Goal: Find specific page/section: Find specific page/section

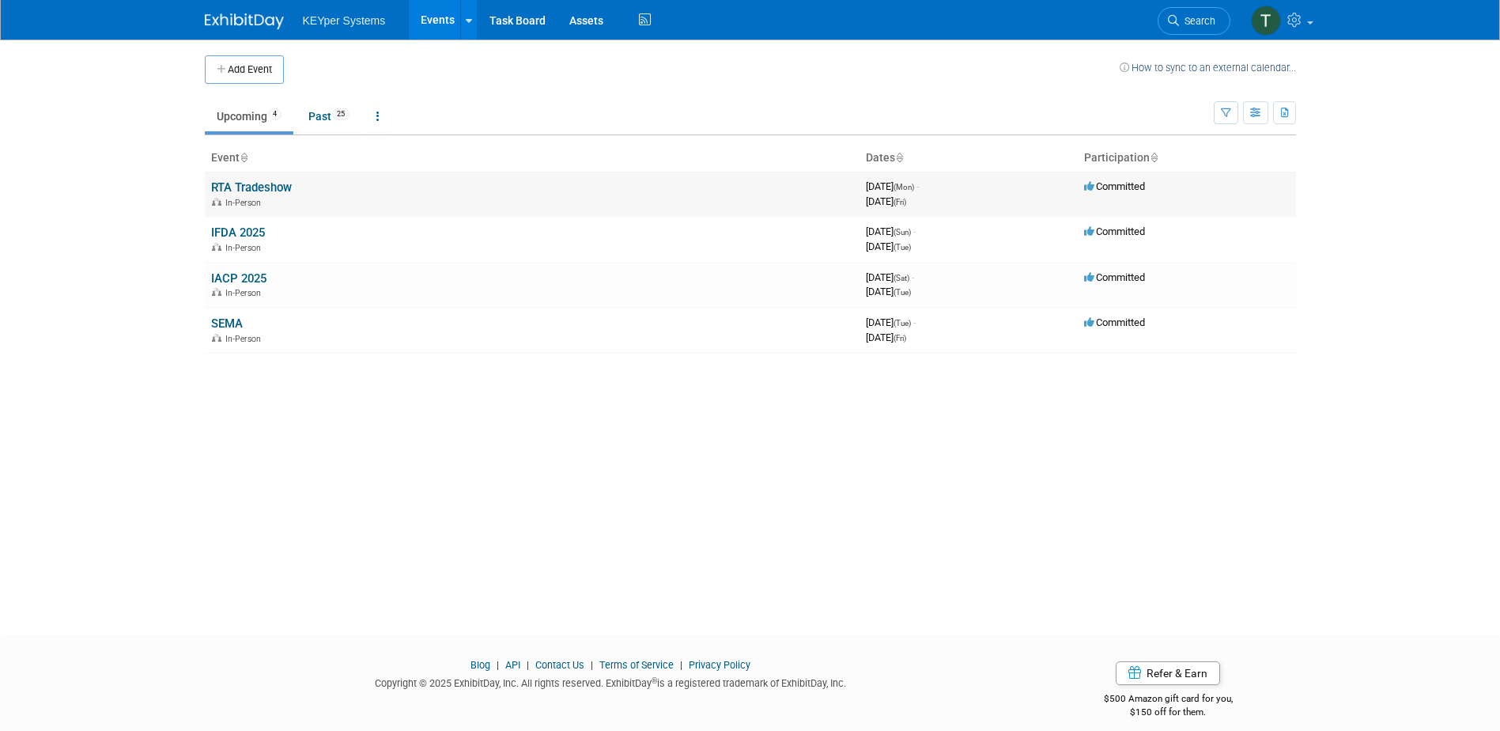
click at [229, 190] on link "RTA Tradeshow" at bounding box center [251, 187] width 81 height 14
click at [234, 230] on link "IFDA 2025" at bounding box center [238, 232] width 54 height 14
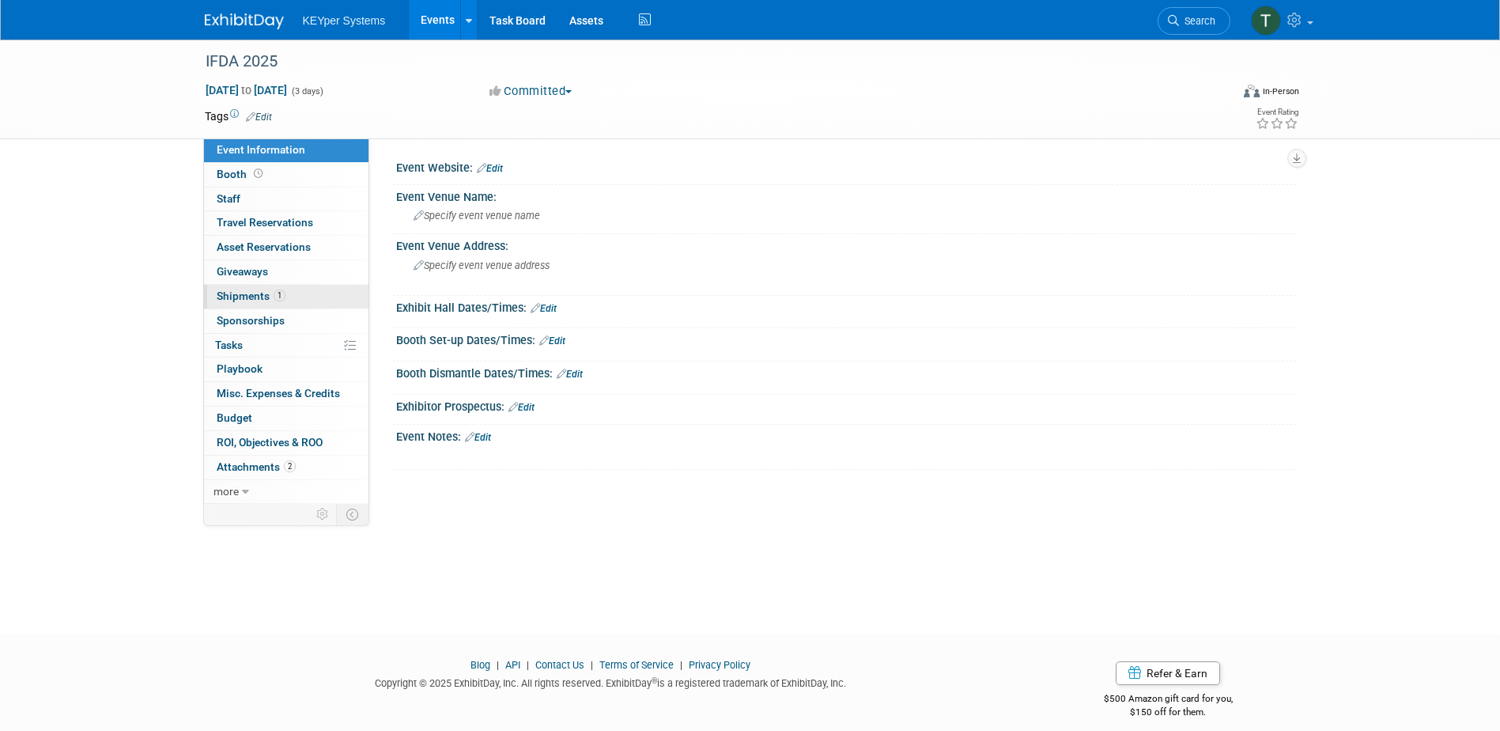
click at [263, 300] on span "Shipments 1" at bounding box center [251, 295] width 69 height 13
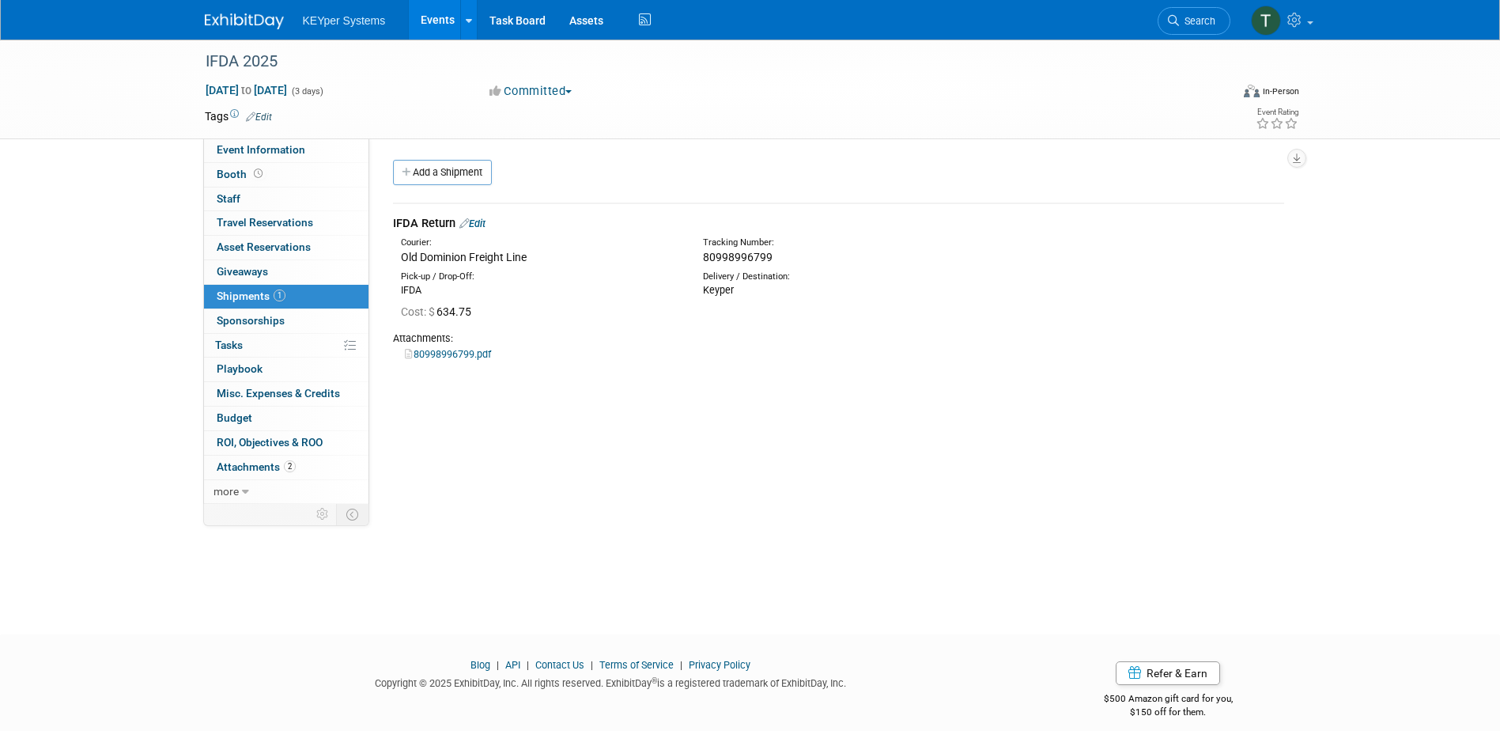
click at [455, 356] on link "80998996799.pdf" at bounding box center [448, 354] width 86 height 12
